Goal: Information Seeking & Learning: Understand process/instructions

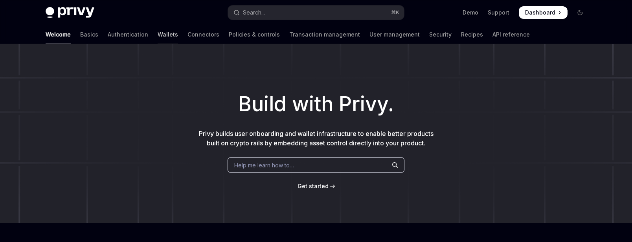
click at [158, 33] on link "Wallets" at bounding box center [168, 34] width 20 height 19
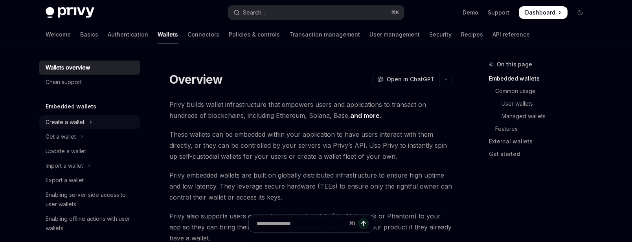
click at [67, 127] on button "Create a wallet" at bounding box center [89, 122] width 101 height 14
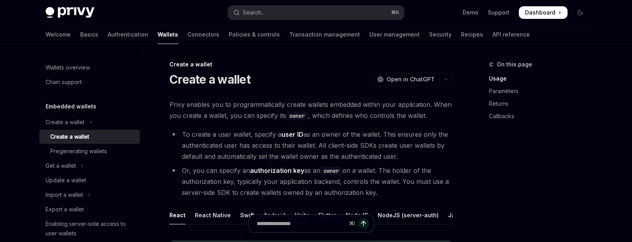
scroll to position [55, 0]
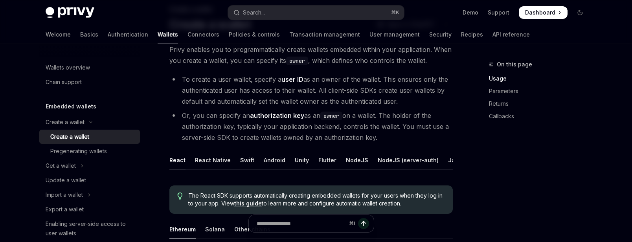
click at [356, 160] on div "NodeJS" at bounding box center [357, 160] width 22 height 18
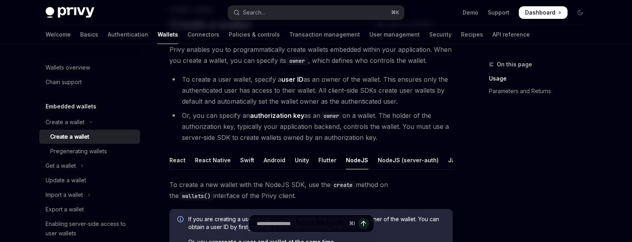
click at [364, 165] on ul "React React Native Swift Android Unity Flutter NodeJS NodeJS (server-auth) Java…" at bounding box center [310, 160] width 283 height 19
click at [378, 162] on div "NodeJS (server-auth)" at bounding box center [408, 160] width 61 height 18
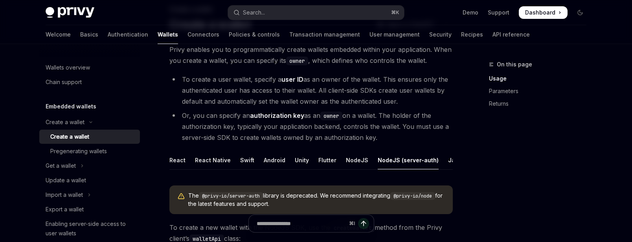
click at [43, 35] on div "Welcome Basics Authentication Wallets Connectors Policies & controls Transactio…" at bounding box center [316, 34] width 578 height 19
click at [61, 2] on div "Privy Docs home page Search... ⌘ K Demo Support Dashboard Dashboard Search..." at bounding box center [316, 12] width 541 height 25
click at [61, 9] on img at bounding box center [70, 12] width 49 height 11
type textarea "*"
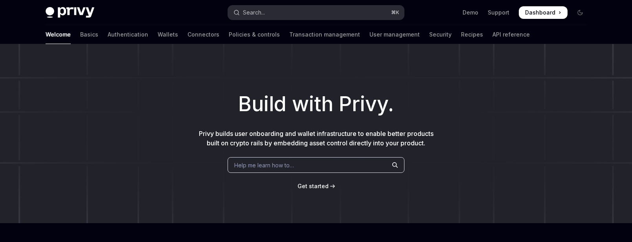
click at [266, 18] on button "Search... ⌘ K" at bounding box center [316, 13] width 176 height 14
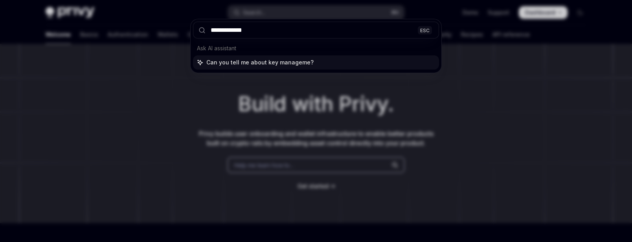
type input "**********"
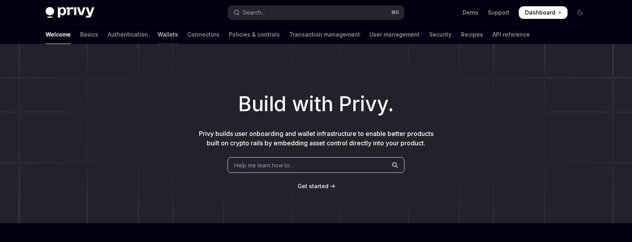
click at [158, 31] on link "Wallets" at bounding box center [168, 34] width 20 height 19
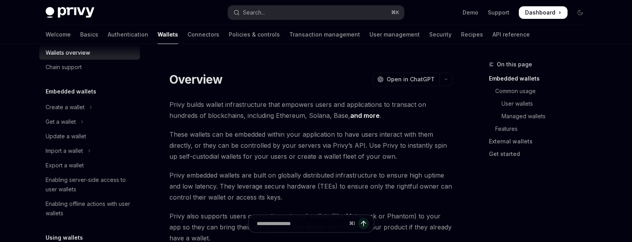
scroll to position [38, 0]
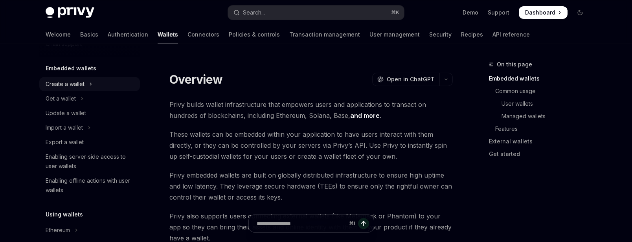
click at [81, 84] on div "Create a wallet" at bounding box center [65, 83] width 39 height 9
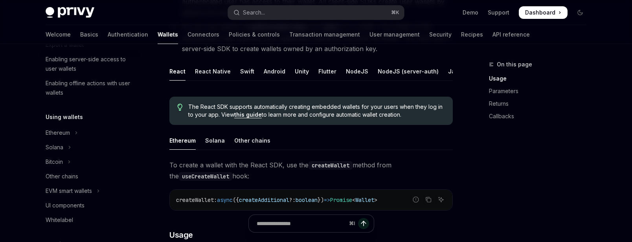
scroll to position [191, 0]
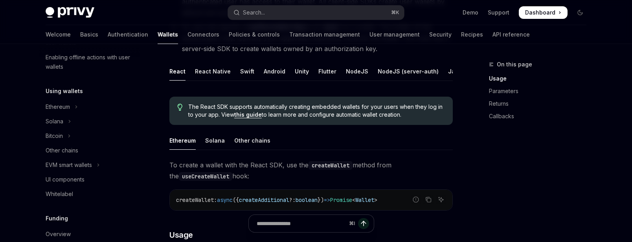
click at [67, 98] on div "Using wallets Ethereum Solana Bitcoin Other chains EVM smart wallets UI compone…" at bounding box center [89, 143] width 101 height 115
click at [67, 110] on div "Ethereum" at bounding box center [58, 106] width 24 height 9
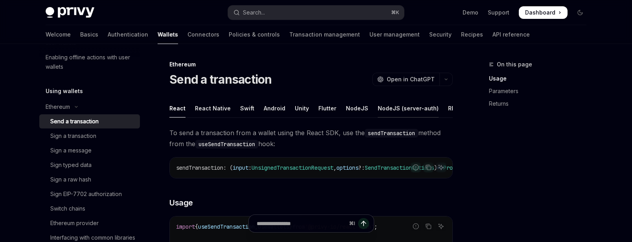
click at [400, 106] on div "NodeJS (server-auth)" at bounding box center [408, 108] width 61 height 18
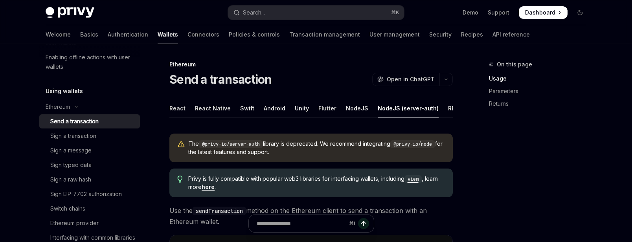
click at [407, 143] on code "@privy-io/node" at bounding box center [412, 144] width 45 height 8
click at [360, 106] on div "NodeJS" at bounding box center [357, 108] width 22 height 18
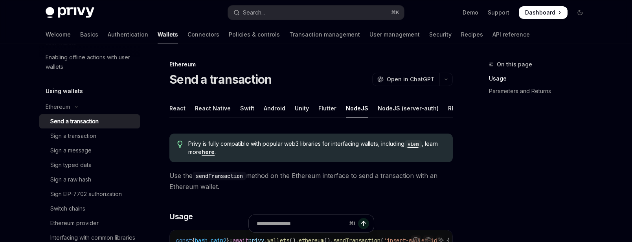
scroll to position [315, 0]
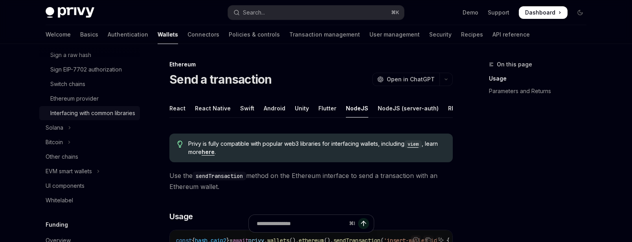
click at [74, 120] on link "Interfacing with common libraries" at bounding box center [89, 113] width 101 height 14
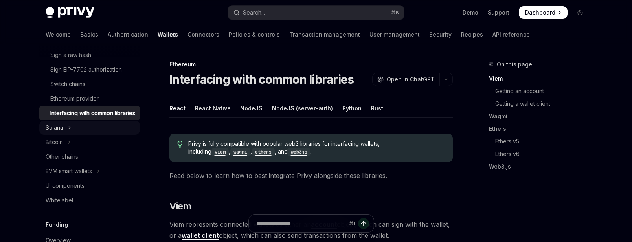
click at [72, 135] on button "Solana" at bounding box center [89, 128] width 101 height 14
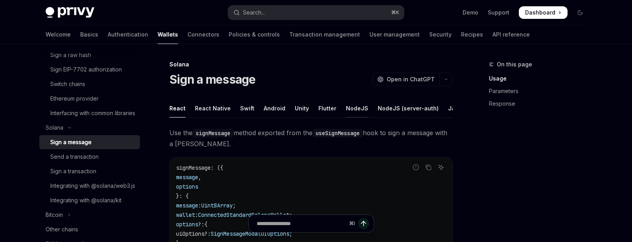
click at [351, 107] on div "NodeJS" at bounding box center [357, 108] width 22 height 18
type textarea "*"
